Goal: Task Accomplishment & Management: Manage account settings

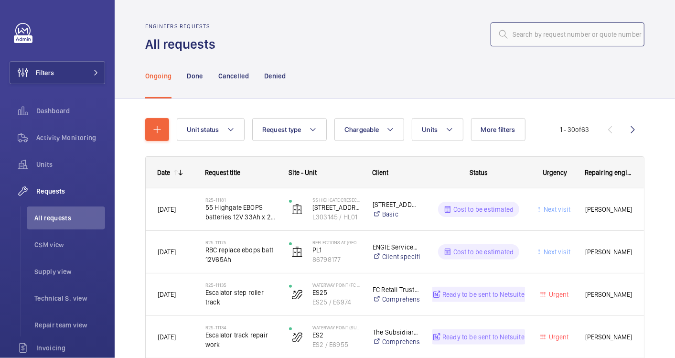
click at [516, 34] on input "text" at bounding box center [567, 34] width 154 height 24
paste input "R25-11134"
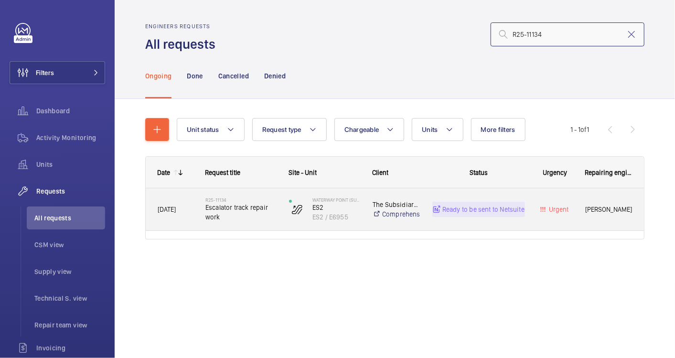
type input "R25-11134"
click at [268, 221] on span "Escalator track repair work" at bounding box center [240, 211] width 71 height 19
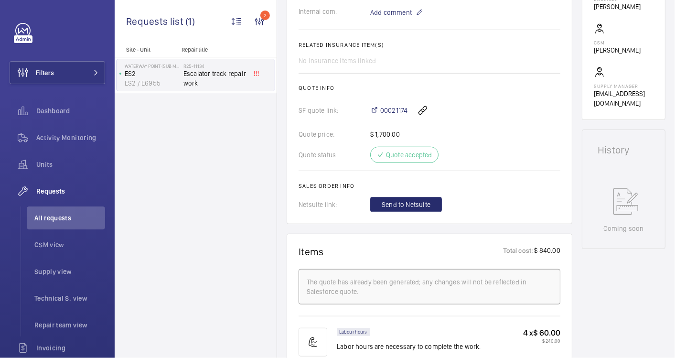
scroll to position [318, 0]
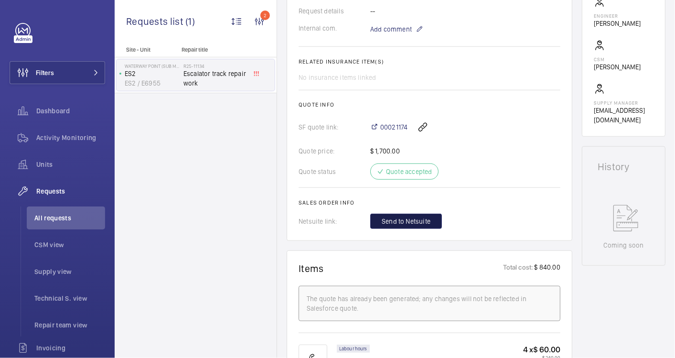
click at [402, 218] on span "Send to Netsuite" at bounding box center [406, 221] width 49 height 10
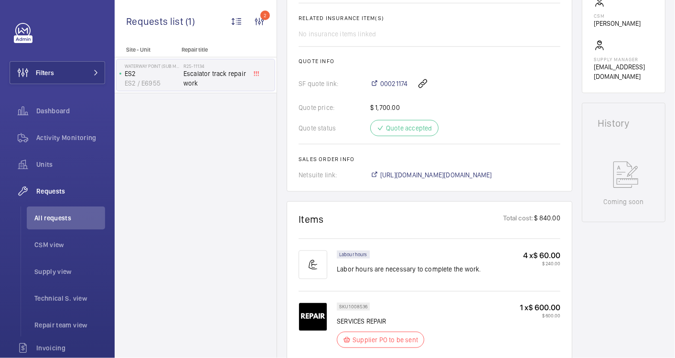
scroll to position [400, 0]
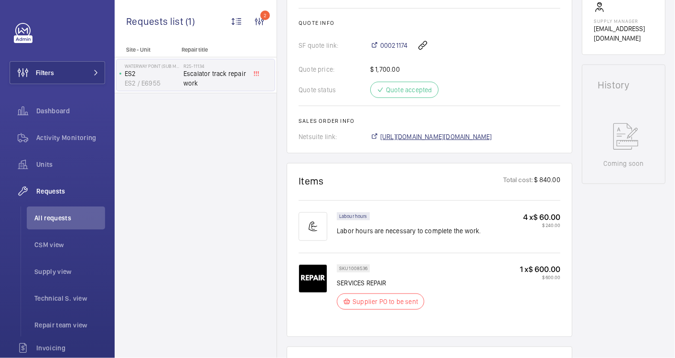
click at [415, 133] on span "[URL][DOMAIN_NAME][DOMAIN_NAME]" at bounding box center [436, 137] width 112 height 10
click at [413, 135] on span "[URL][DOMAIN_NAME][DOMAIN_NAME]" at bounding box center [436, 137] width 112 height 10
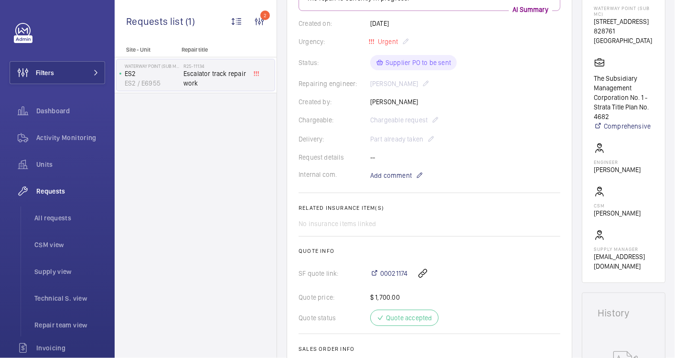
scroll to position [82, 0]
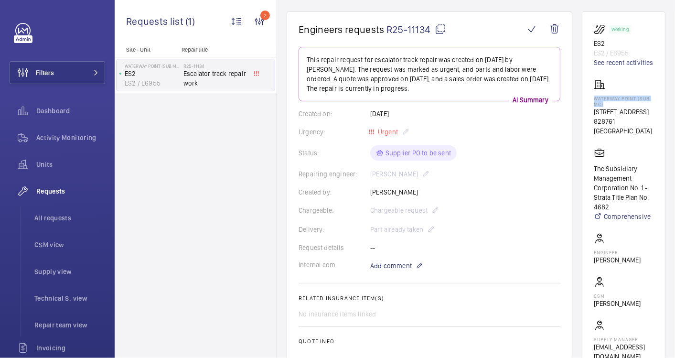
drag, startPoint x: 634, startPoint y: 114, endPoint x: 608, endPoint y: 105, distance: 27.3
click at [608, 105] on p "Waterway Point (Sub MC)" at bounding box center [624, 101] width 60 height 11
drag, startPoint x: 608, startPoint y: 105, endPoint x: 650, endPoint y: 165, distance: 73.7
click at [650, 165] on div "The Subsidiary Management Corporation No. 1 - Strata Title Plan No. 4682 Compre…" at bounding box center [624, 184] width 60 height 74
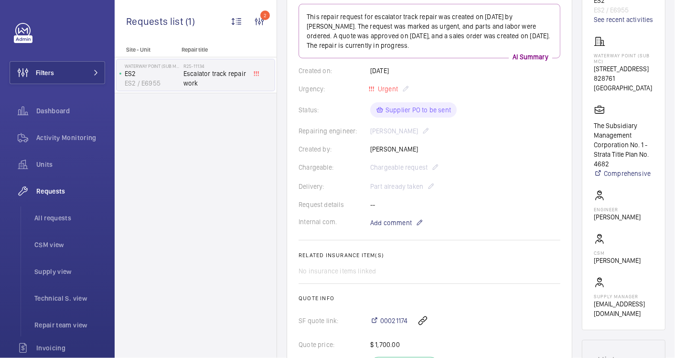
scroll to position [29, 0]
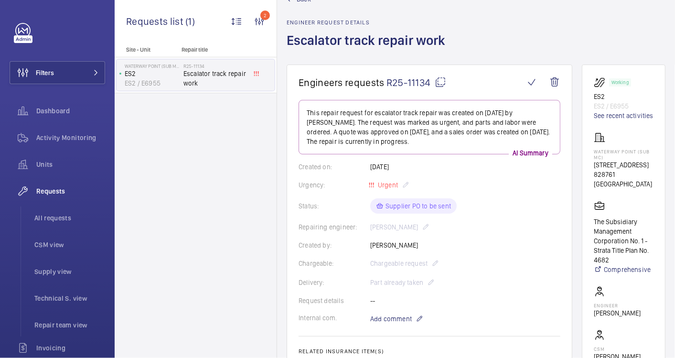
drag, startPoint x: 642, startPoint y: 274, endPoint x: 607, endPoint y: 239, distance: 50.0
click at [607, 239] on wm-front-card "Working ES2 ES2 / E6955 See recent activities [GEOGRAPHIC_DATA] (Sub MC) [STREE…" at bounding box center [624, 244] width 84 height 361
click at [508, 33] on div "Back Engineer request details Escalator track repair work" at bounding box center [476, 29] width 379 height 70
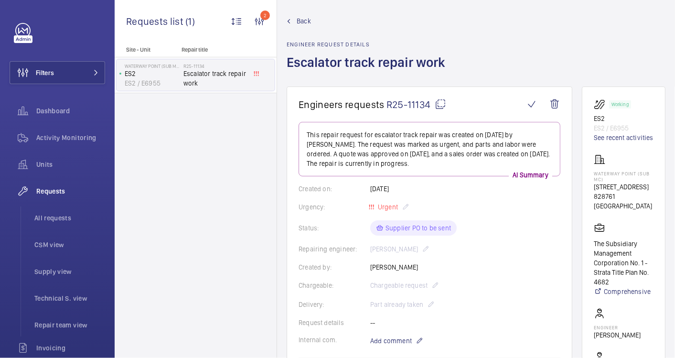
scroll to position [0, 0]
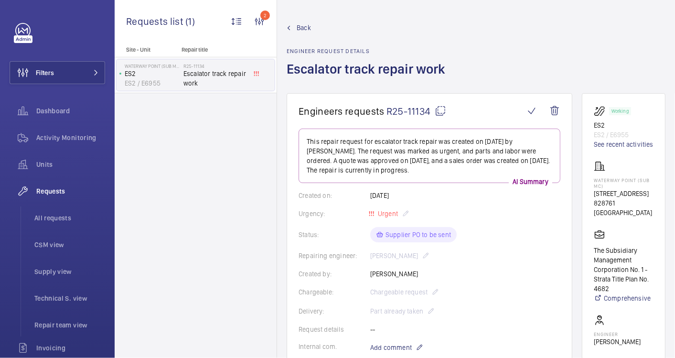
click at [297, 25] on span "Back" at bounding box center [304, 28] width 14 height 10
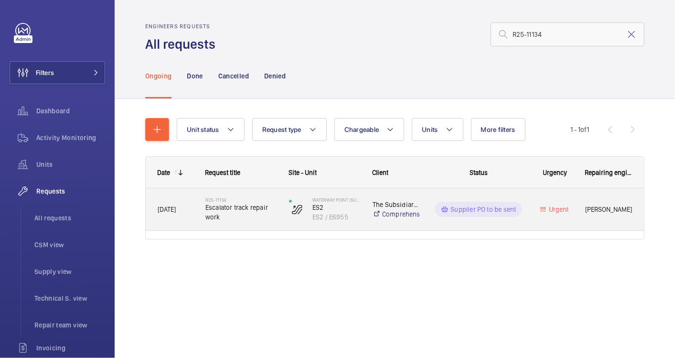
click at [258, 218] on span "Escalator track repair work" at bounding box center [240, 211] width 71 height 19
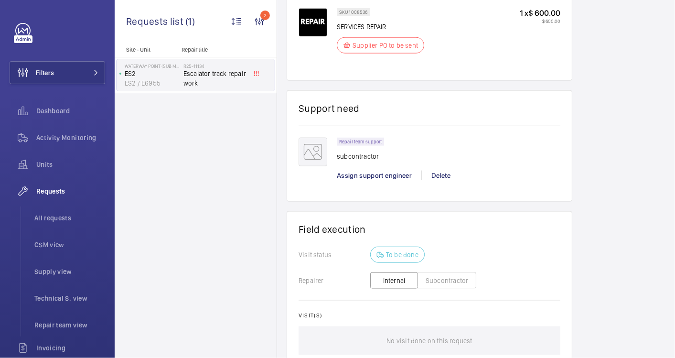
scroll to position [656, 0]
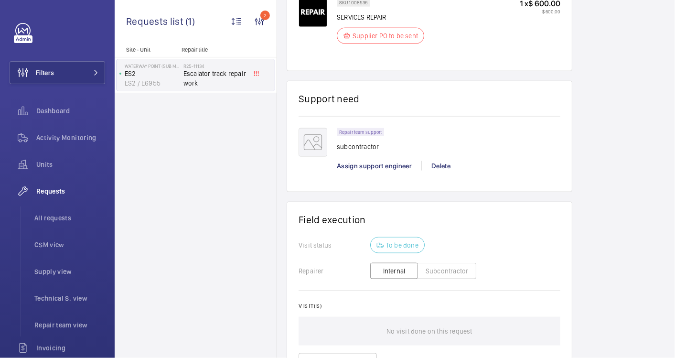
click at [448, 271] on button "Subcontractor" at bounding box center [446, 271] width 59 height 16
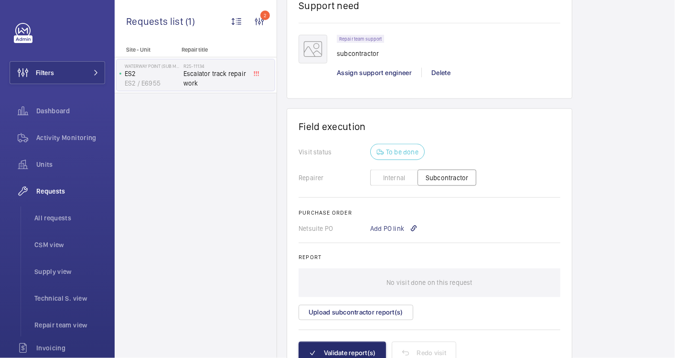
scroll to position [796, 0]
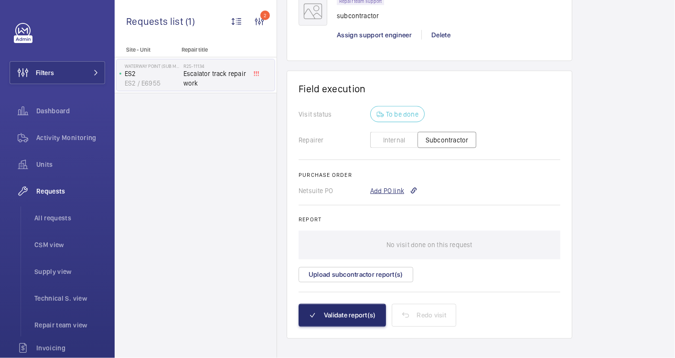
click at [388, 186] on div "Add PO link" at bounding box center [393, 191] width 47 height 10
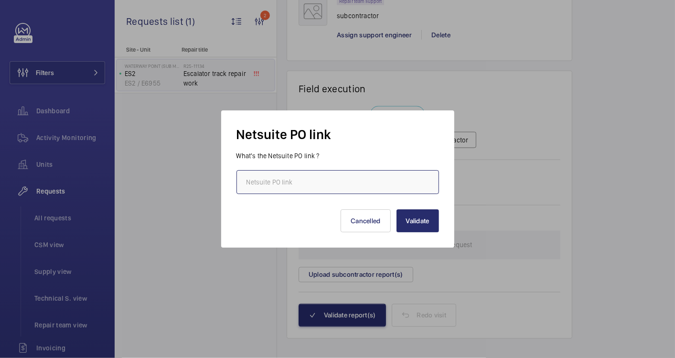
click at [290, 183] on input "text" at bounding box center [337, 182] width 202 height 24
click at [365, 223] on button "Cancelled" at bounding box center [365, 220] width 50 height 23
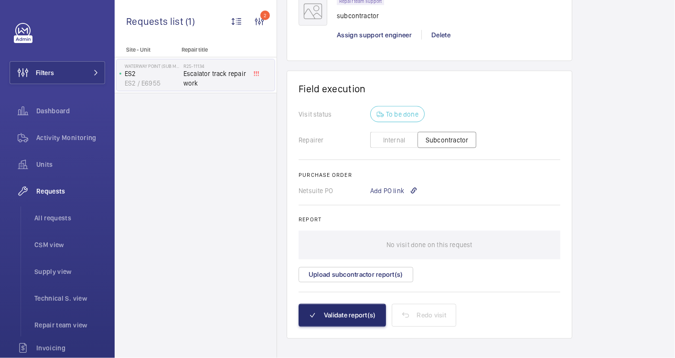
scroll to position [0, 0]
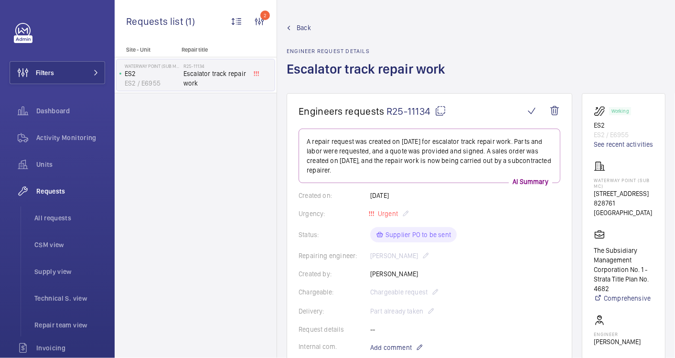
click at [299, 25] on span "Back" at bounding box center [304, 28] width 14 height 10
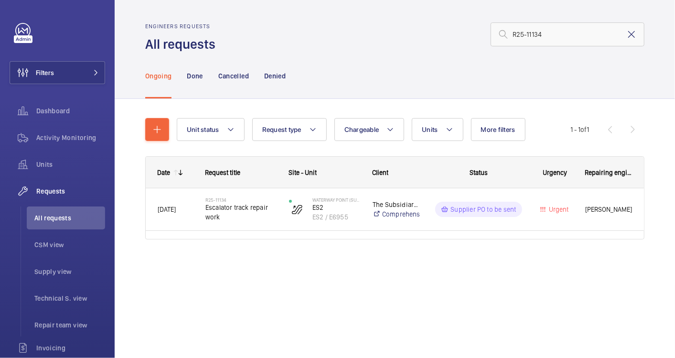
click at [629, 33] on mat-icon at bounding box center [631, 34] width 11 height 11
